Goal: Find specific fact: Find specific fact

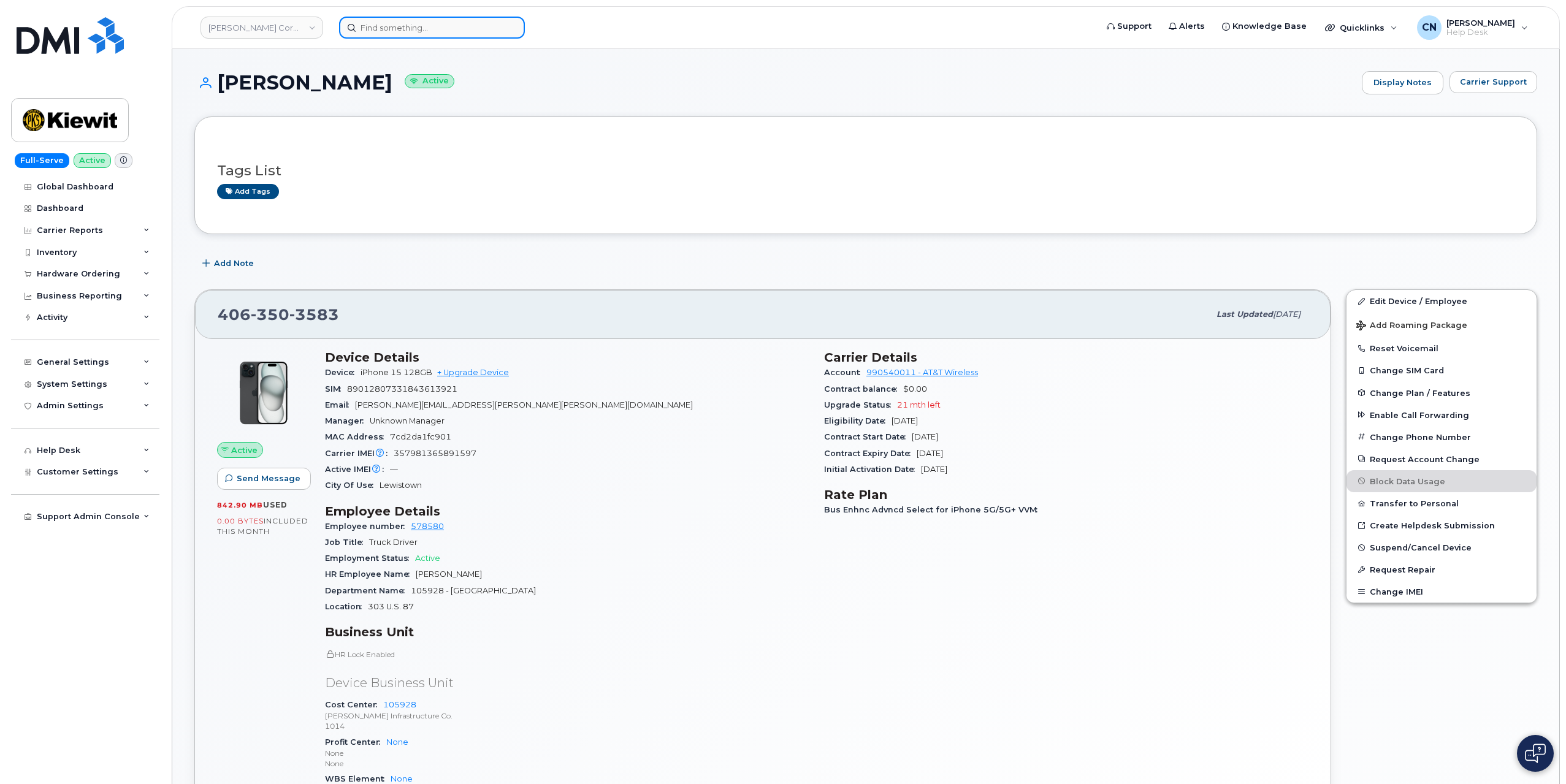
click at [363, 17] on input at bounding box center [431, 27] width 186 height 22
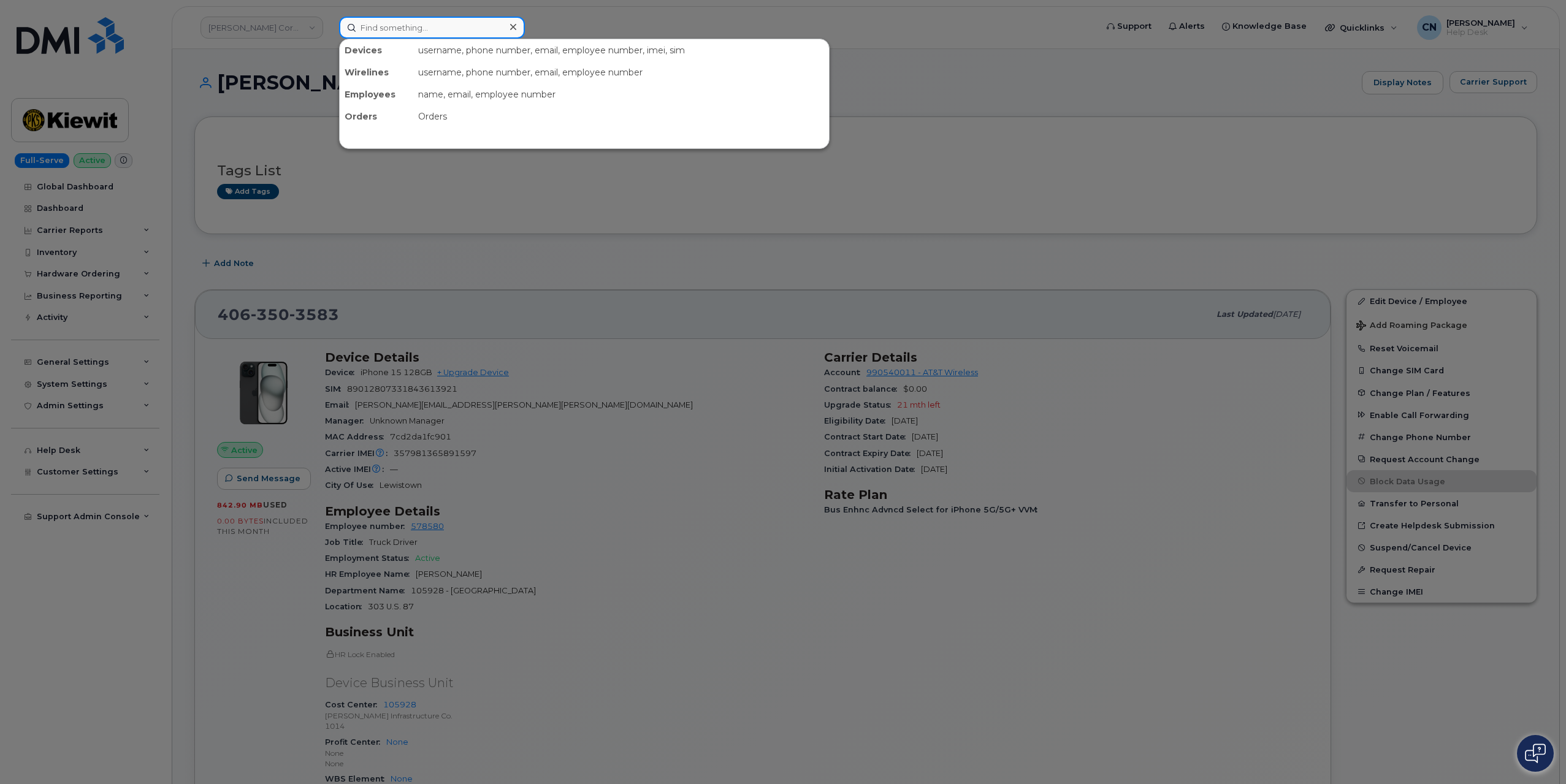
paste input "9178475088"
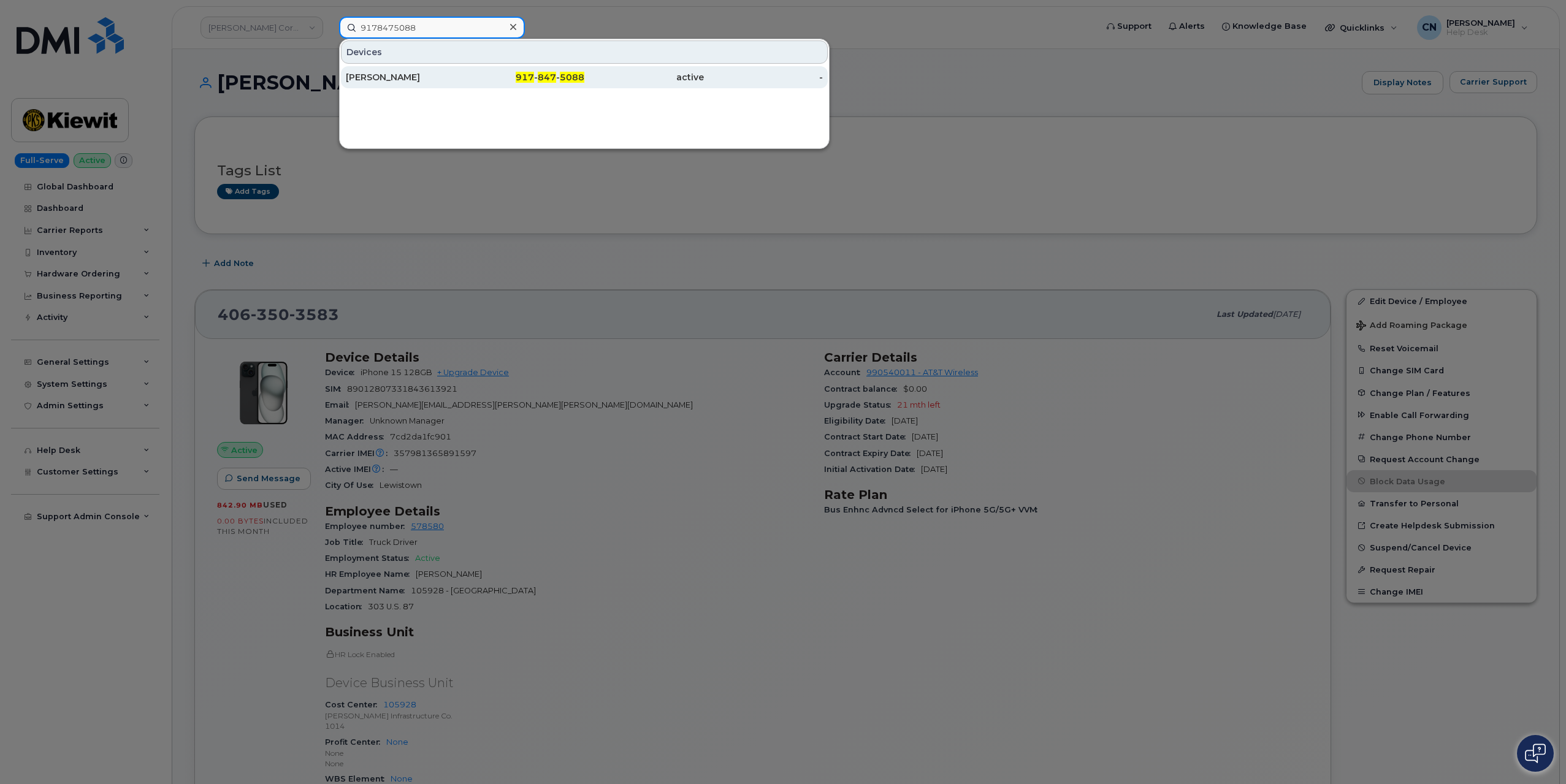
type input "9178475088"
click at [349, 82] on div "[PERSON_NAME]" at bounding box center [405, 78] width 119 height 12
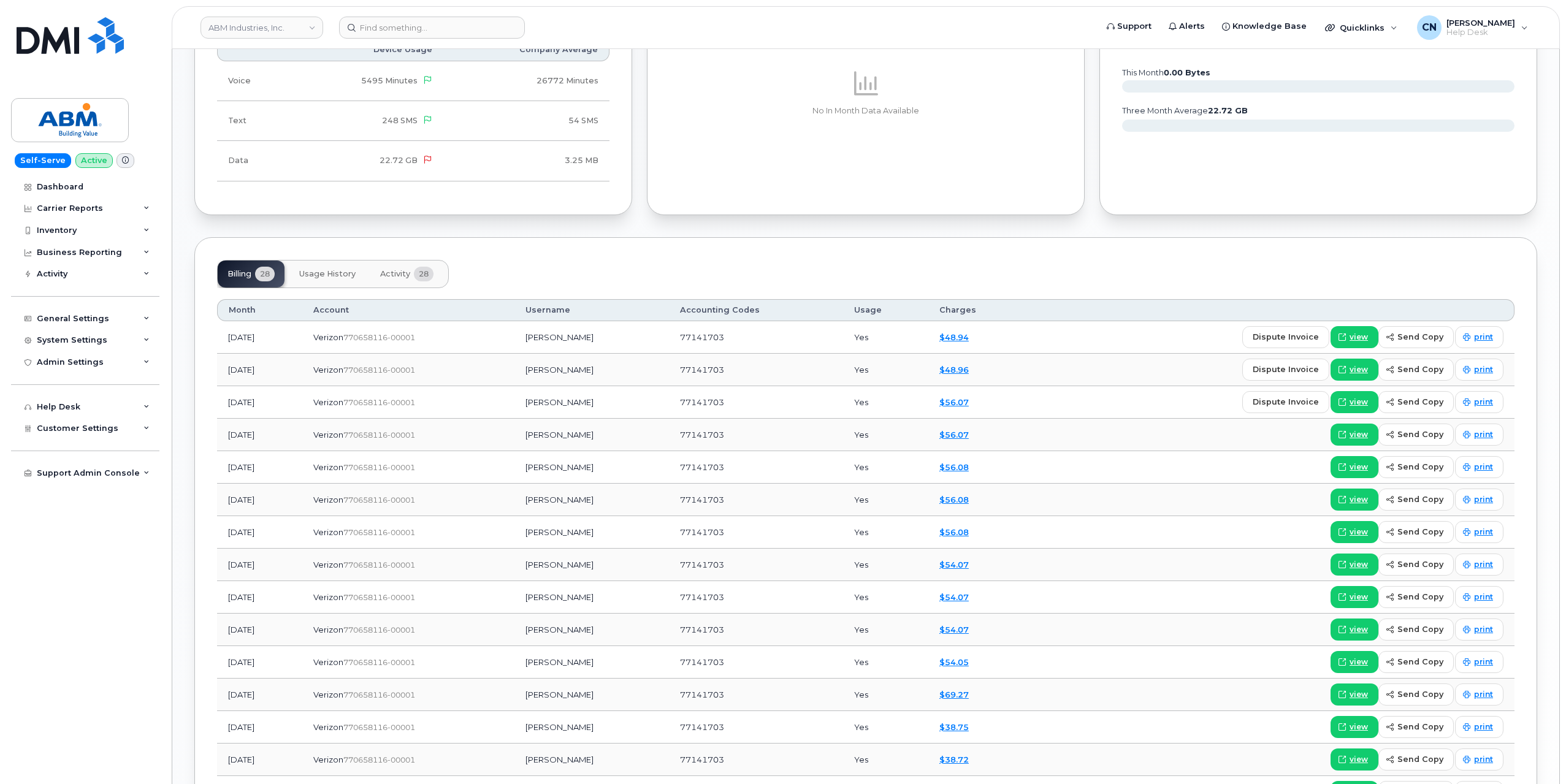
scroll to position [797, 0]
click at [369, 277] on div "Billing 28 Usage History Activity 28" at bounding box center [333, 274] width 232 height 28
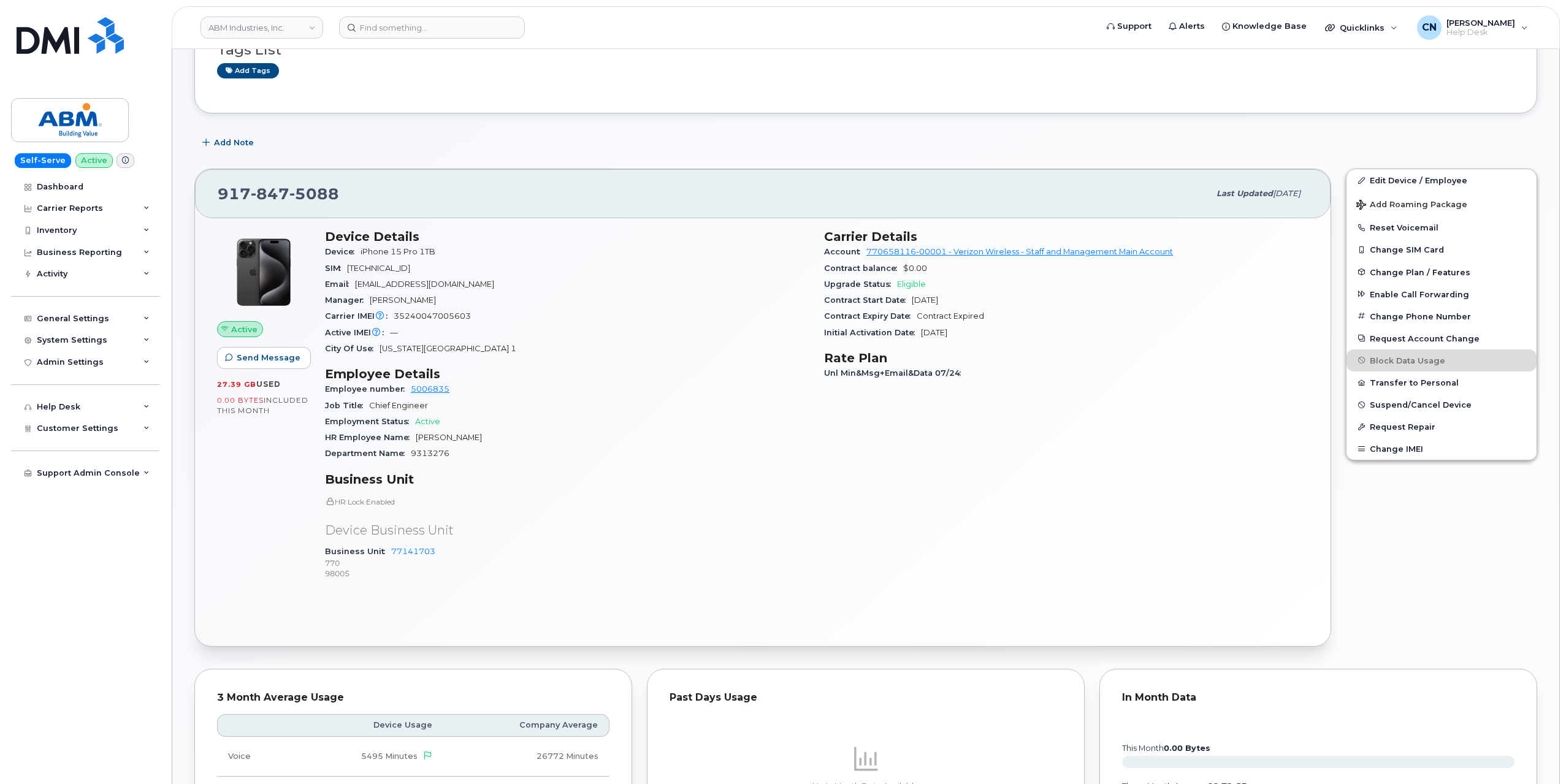
scroll to position [0, 0]
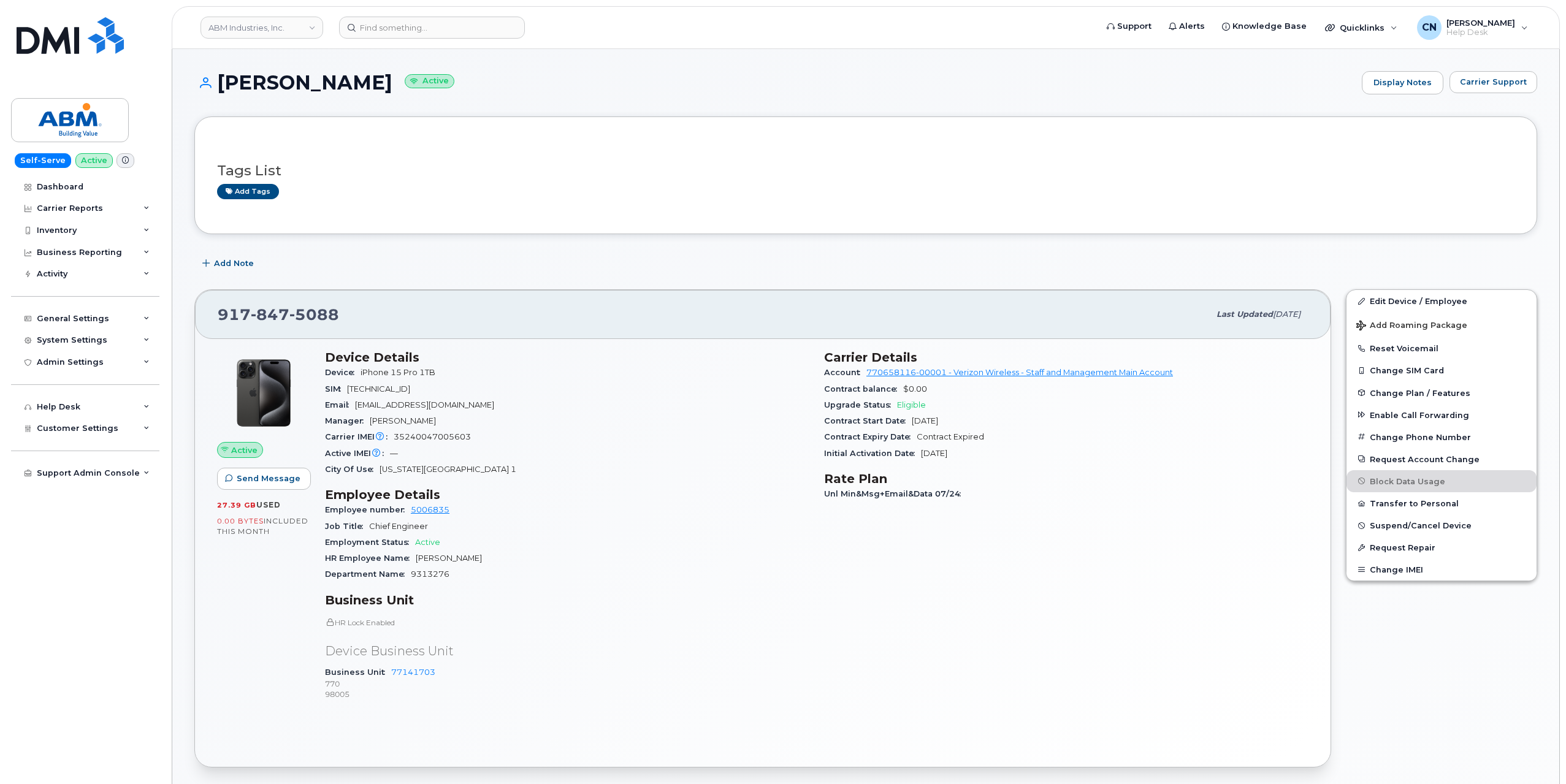
drag, startPoint x: 410, startPoint y: 84, endPoint x: 218, endPoint y: 84, distance: 192.0
click at [218, 84] on h1 "[PERSON_NAME] Active" at bounding box center [775, 82] width 1162 height 22
copy h1 "[PERSON_NAME]"
drag, startPoint x: 473, startPoint y: 435, endPoint x: 396, endPoint y: 431, distance: 77.1
click at [396, 431] on div "Carrier IMEI Carrier IMEI is reported during the last billing cycle or change o…" at bounding box center [567, 437] width 485 height 16
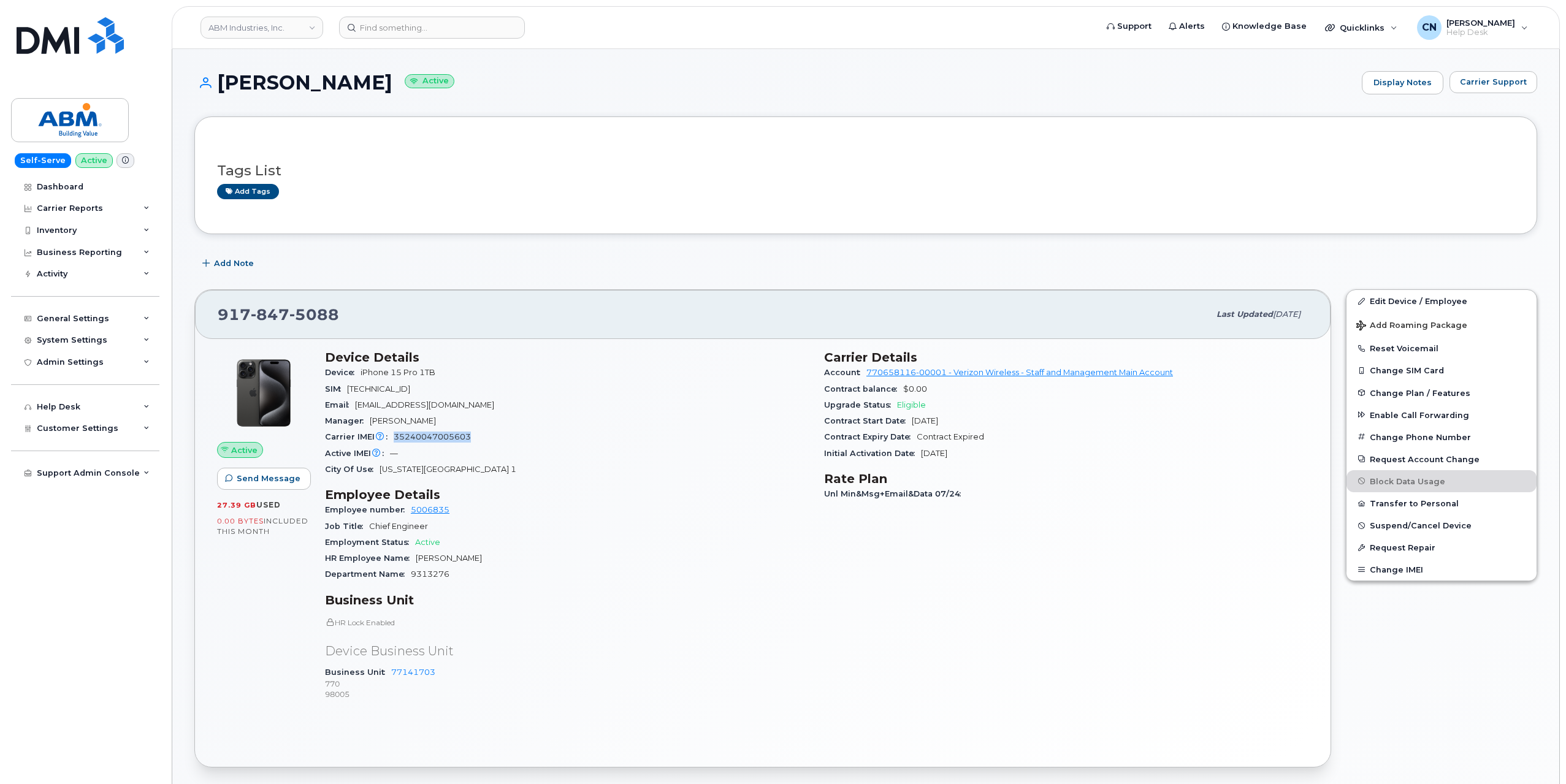
copy span "35240047005603"
click at [1399, 79] on link "Display Notes" at bounding box center [1401, 84] width 83 height 24
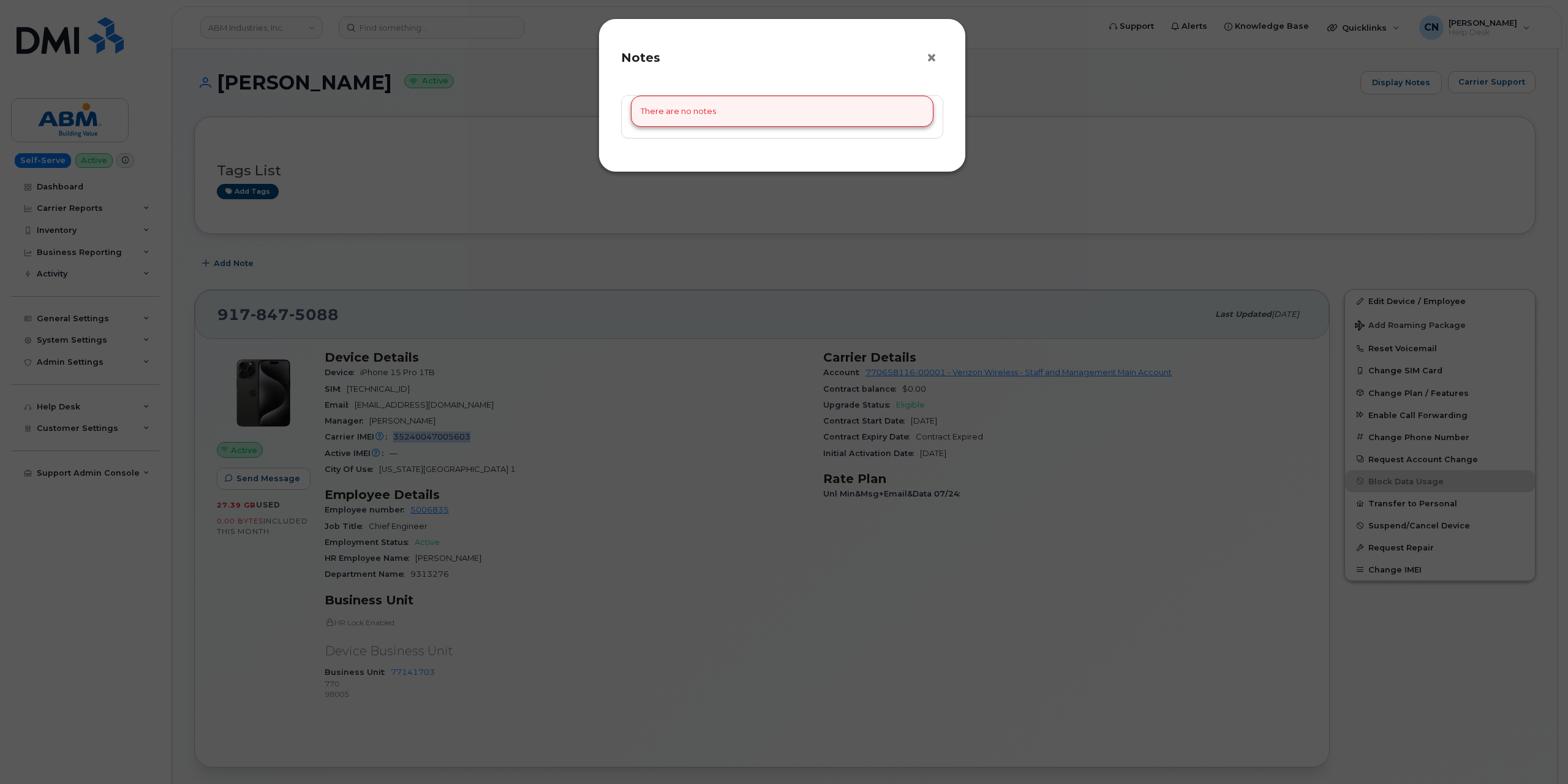
click at [927, 58] on button "×" at bounding box center [935, 57] width 17 height 18
